Goal: Browse casually: Explore the website without a specific task or goal

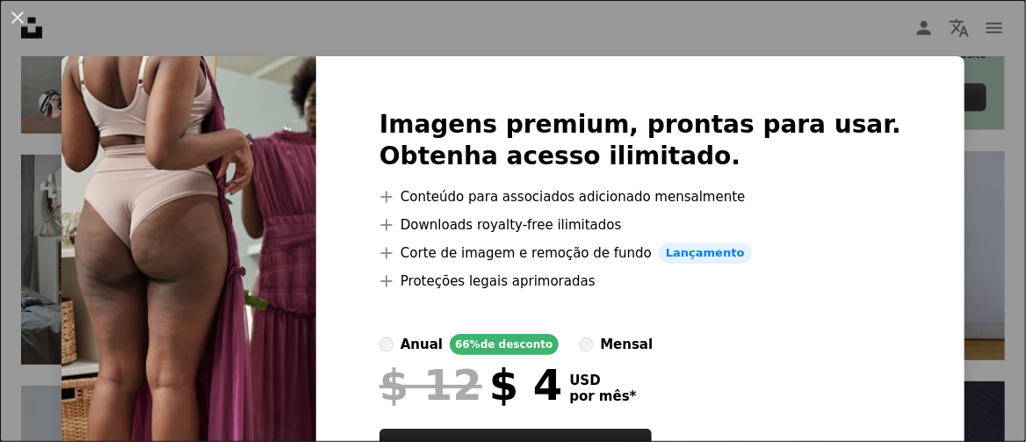
drag, startPoint x: 18, startPoint y: 15, endPoint x: 232, endPoint y: 94, distance: 227.6
click at [18, 15] on button "An X shape" at bounding box center [17, 17] width 21 height 21
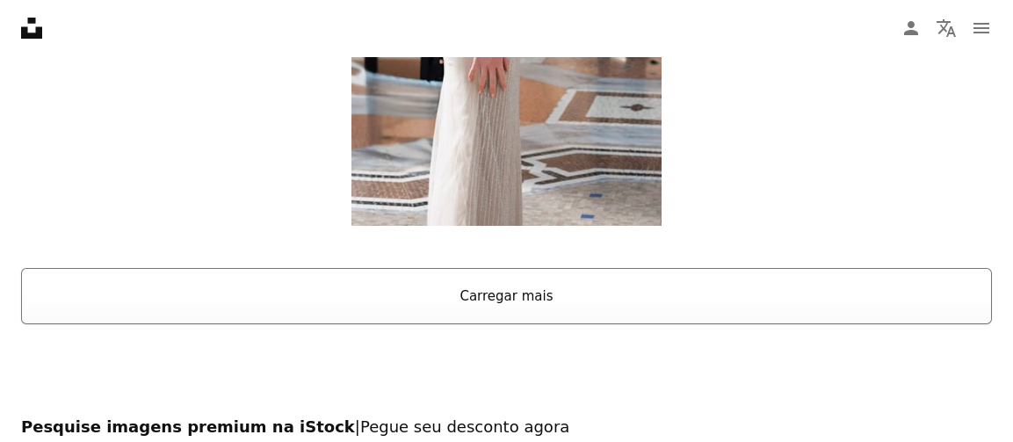
scroll to position [3074, 0]
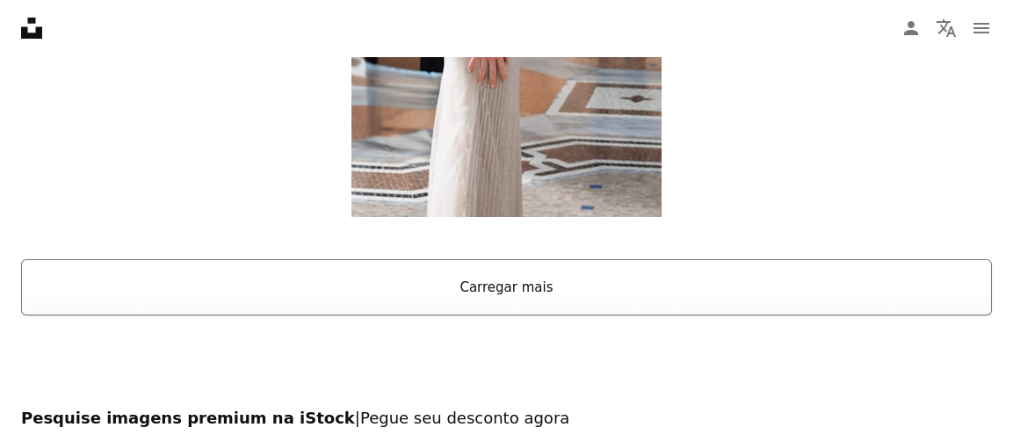
click at [506, 282] on button "Carregar mais" at bounding box center [506, 287] width 970 height 56
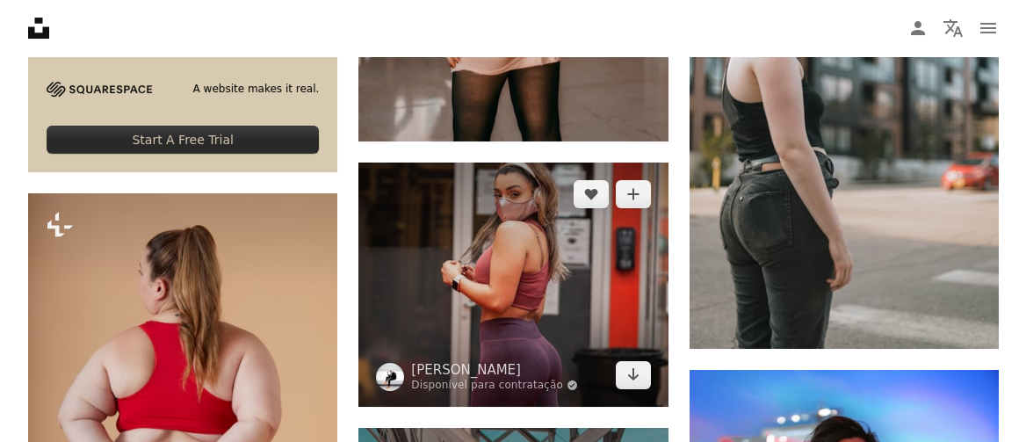
scroll to position [4303, 0]
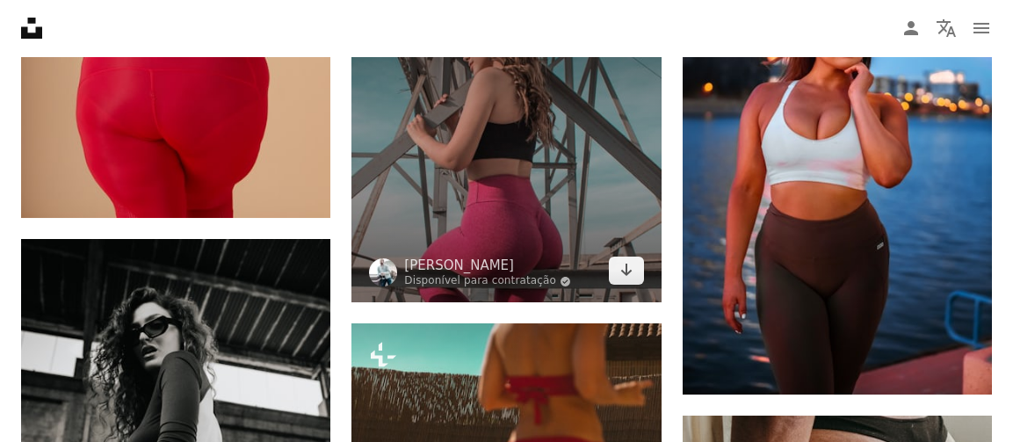
click at [516, 191] on img at bounding box center [505, 146] width 309 height 314
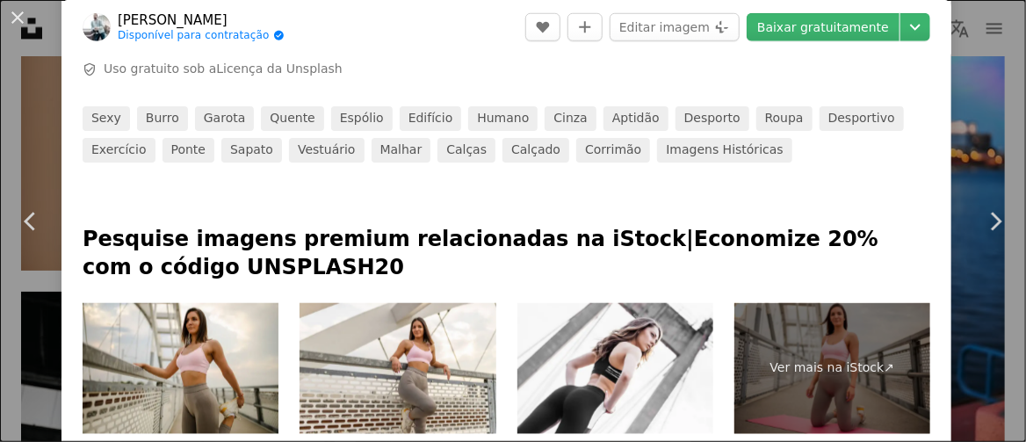
scroll to position [703, 0]
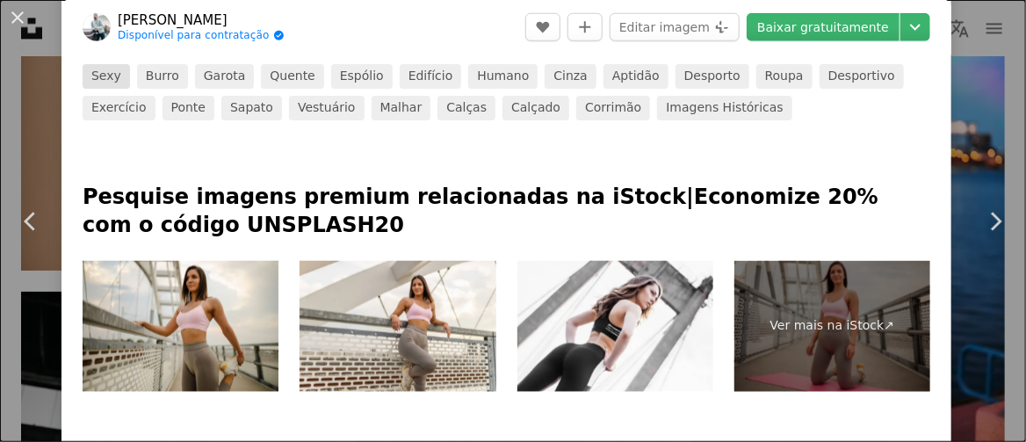
click at [107, 77] on link "sexy" at bounding box center [106, 76] width 47 height 25
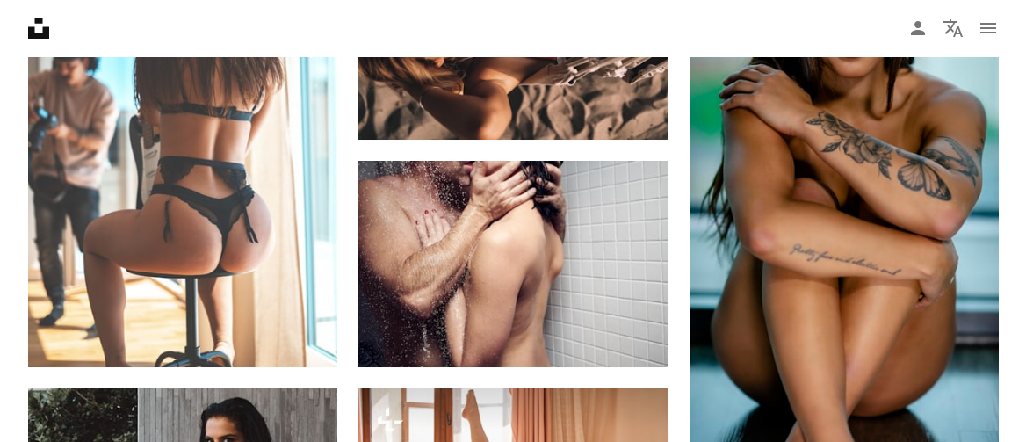
scroll to position [1054, 0]
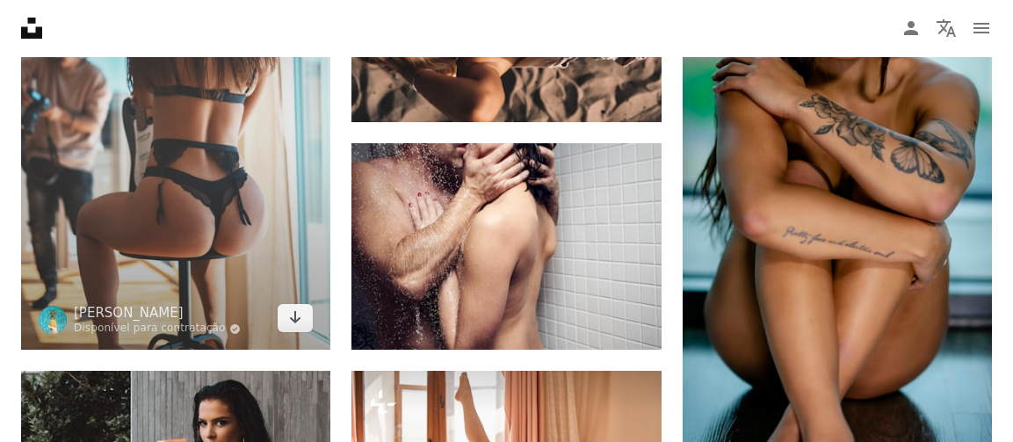
click at [183, 220] on img at bounding box center [175, 118] width 309 height 465
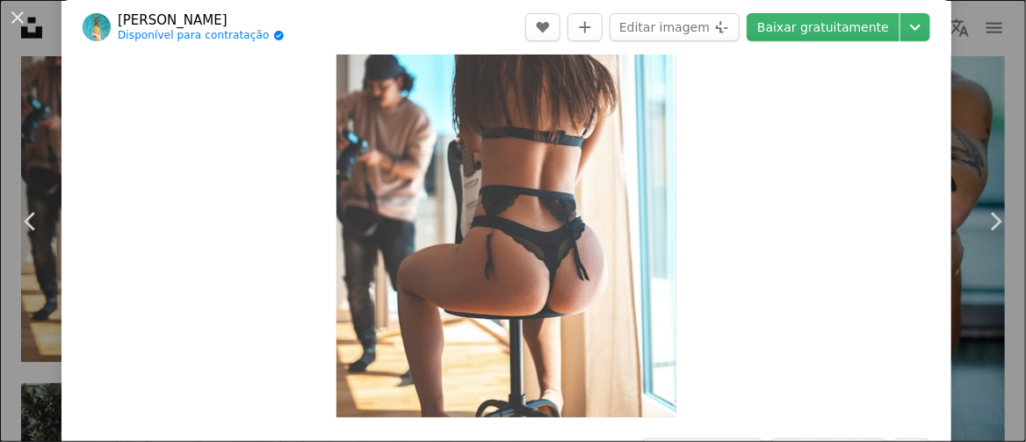
scroll to position [176, 0]
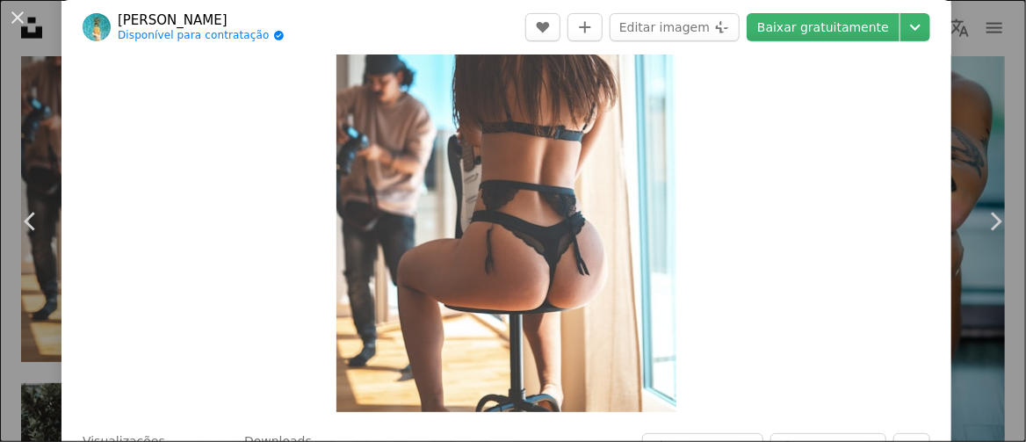
click at [858, 249] on div "Zoom in" at bounding box center [506, 157] width 890 height 528
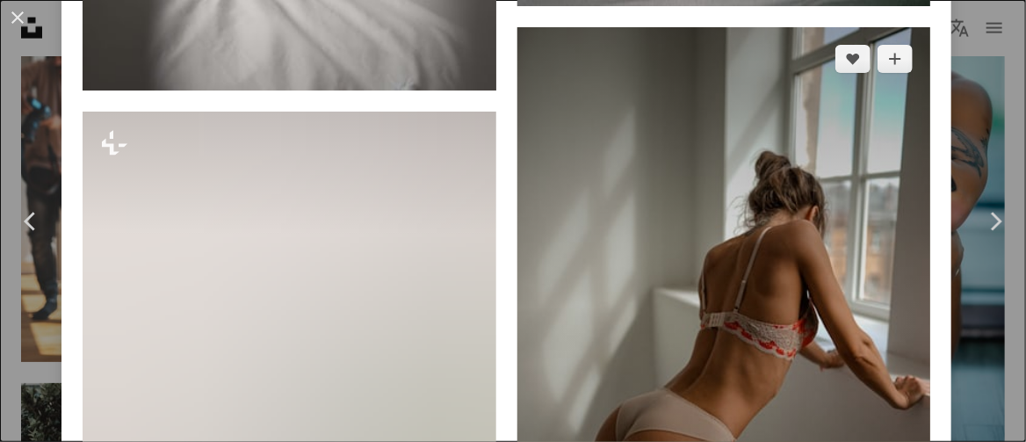
scroll to position [1932, 0]
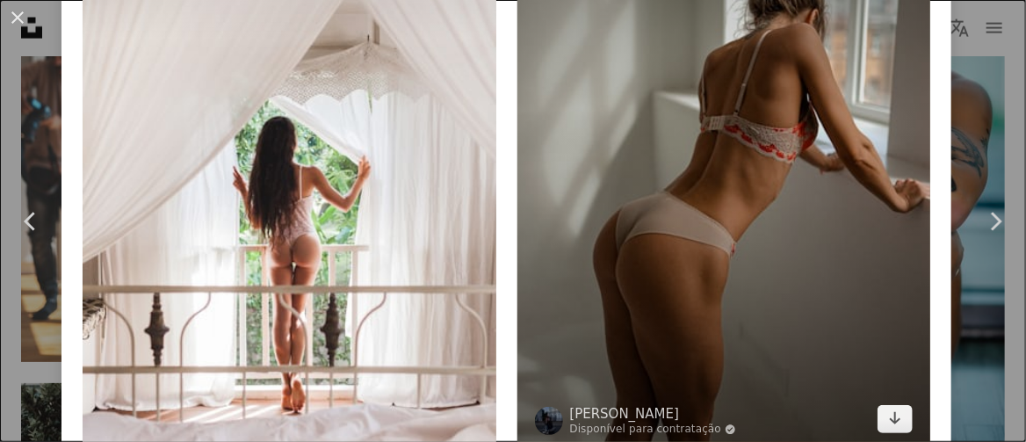
click at [748, 263] on img at bounding box center [724, 141] width 414 height 620
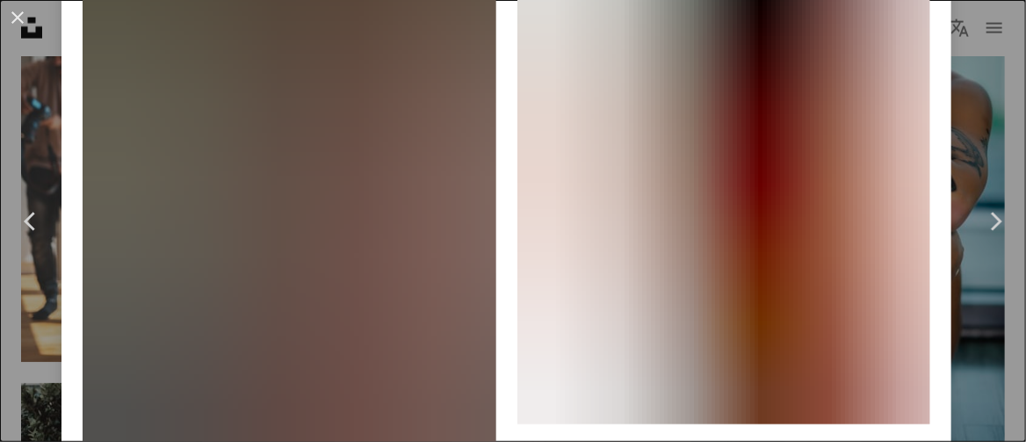
scroll to position [6411, 0]
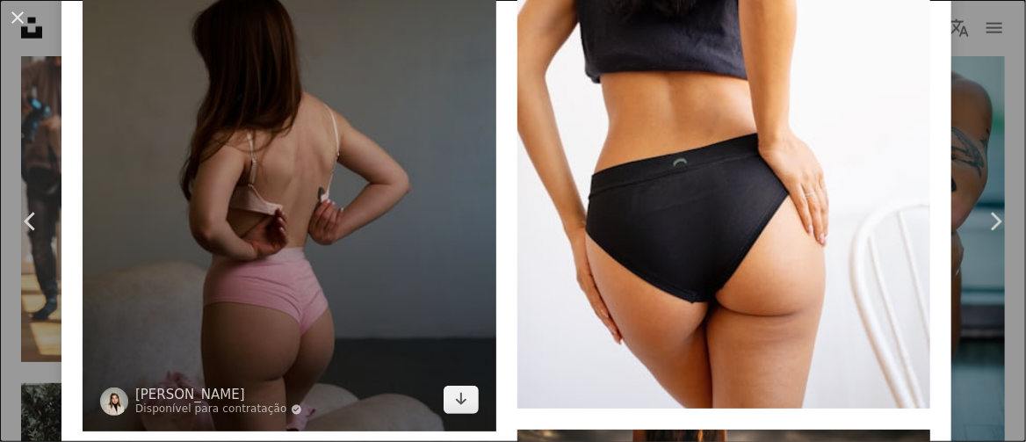
click at [314, 214] on img at bounding box center [290, 121] width 414 height 620
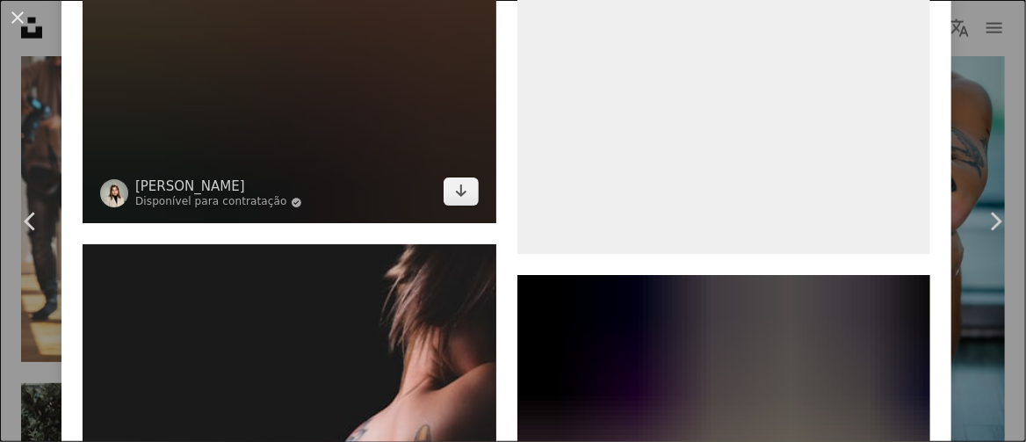
scroll to position [7816, 0]
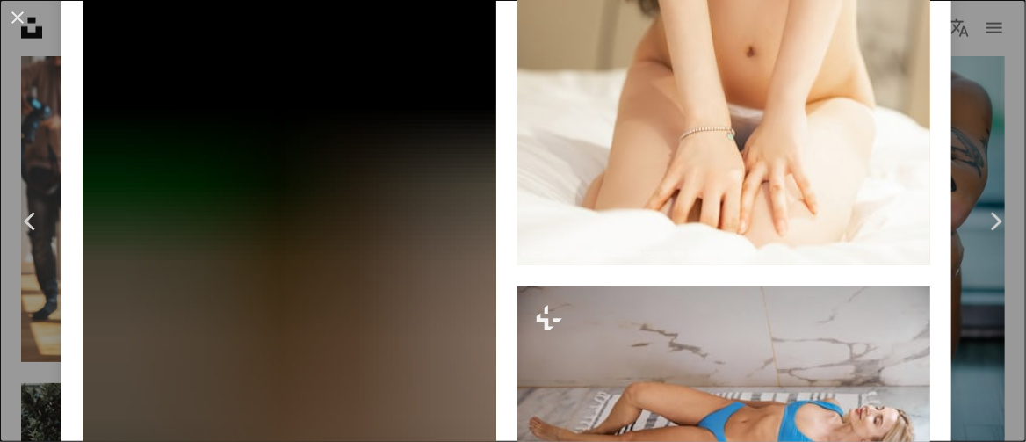
scroll to position [20162, 0]
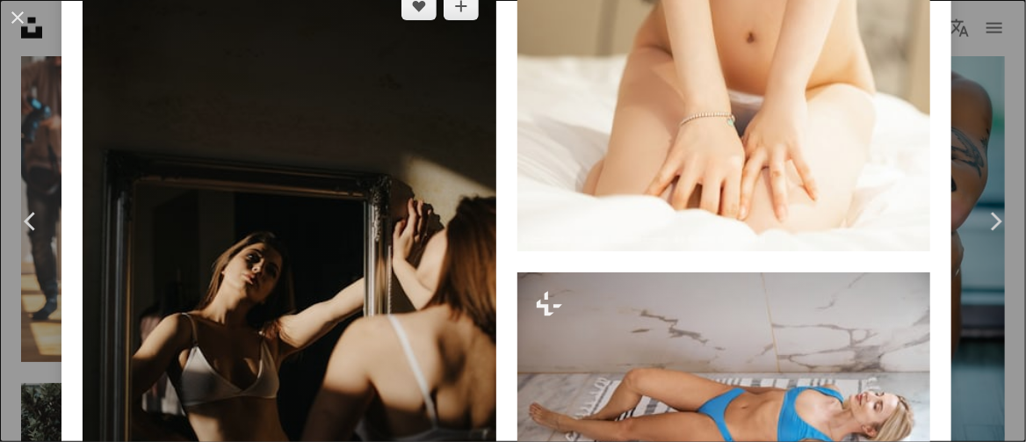
click at [355, 204] on img at bounding box center [290, 285] width 414 height 620
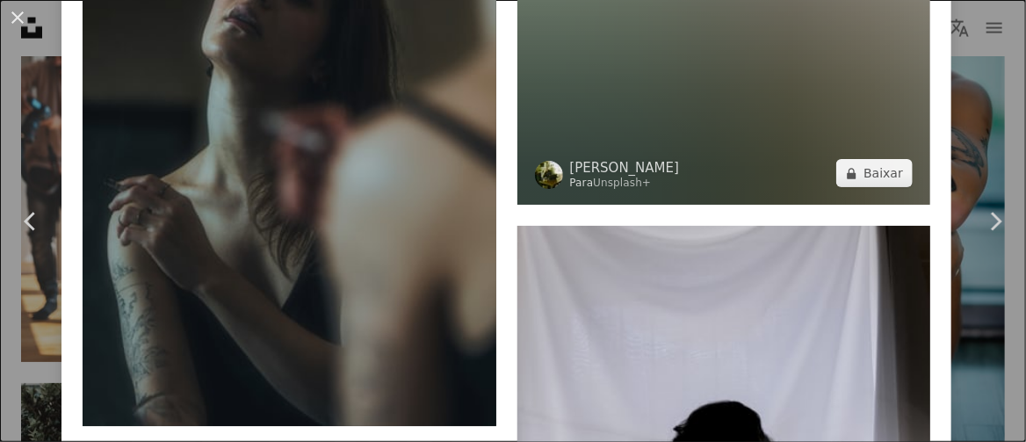
scroll to position [3952, 0]
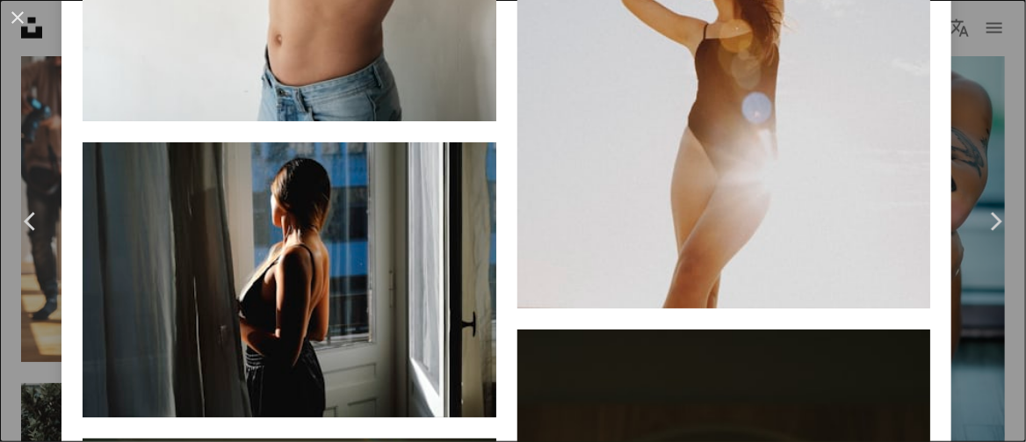
scroll to position [22776, 0]
